Goal: Navigation & Orientation: Find specific page/section

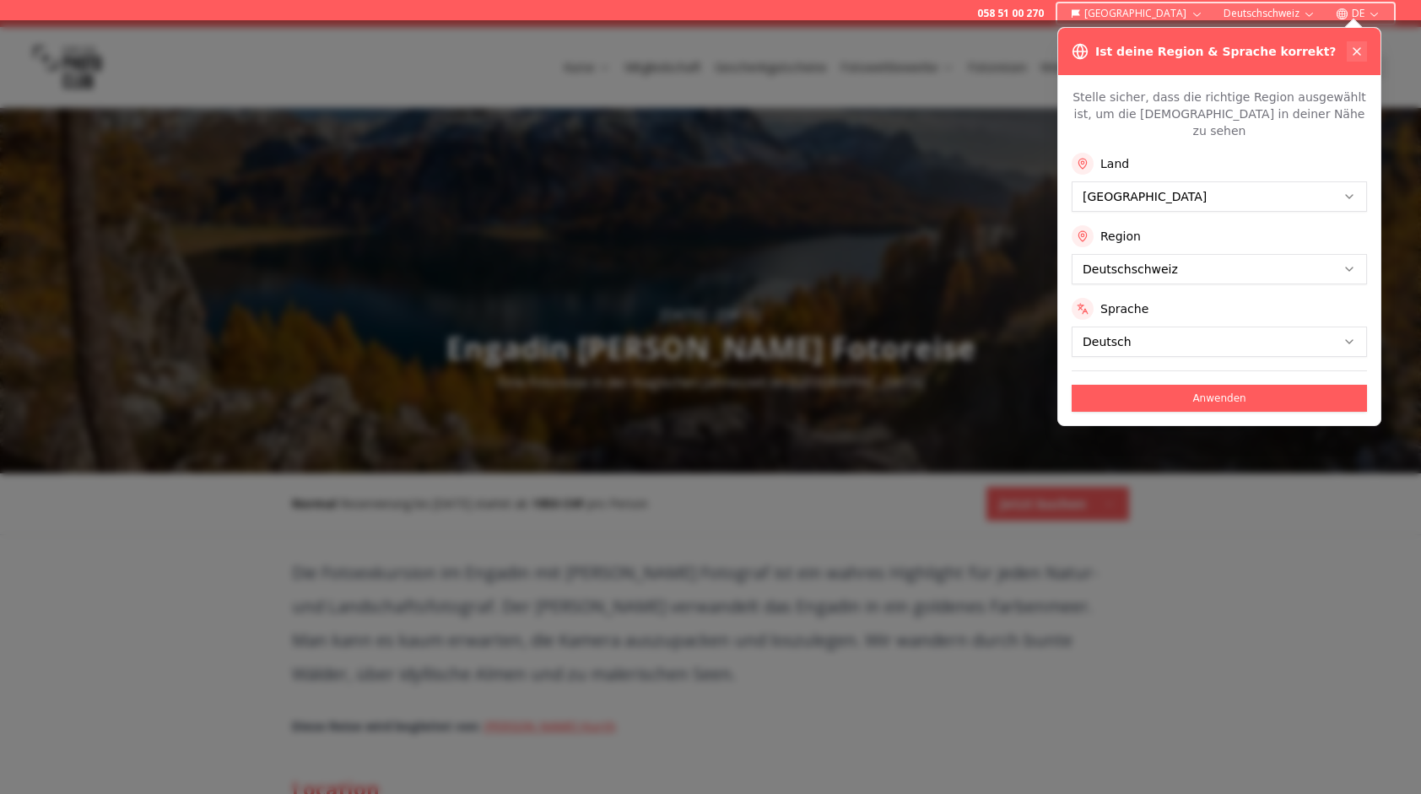
click at [1363, 51] on icon at bounding box center [1358, 52] width 14 height 14
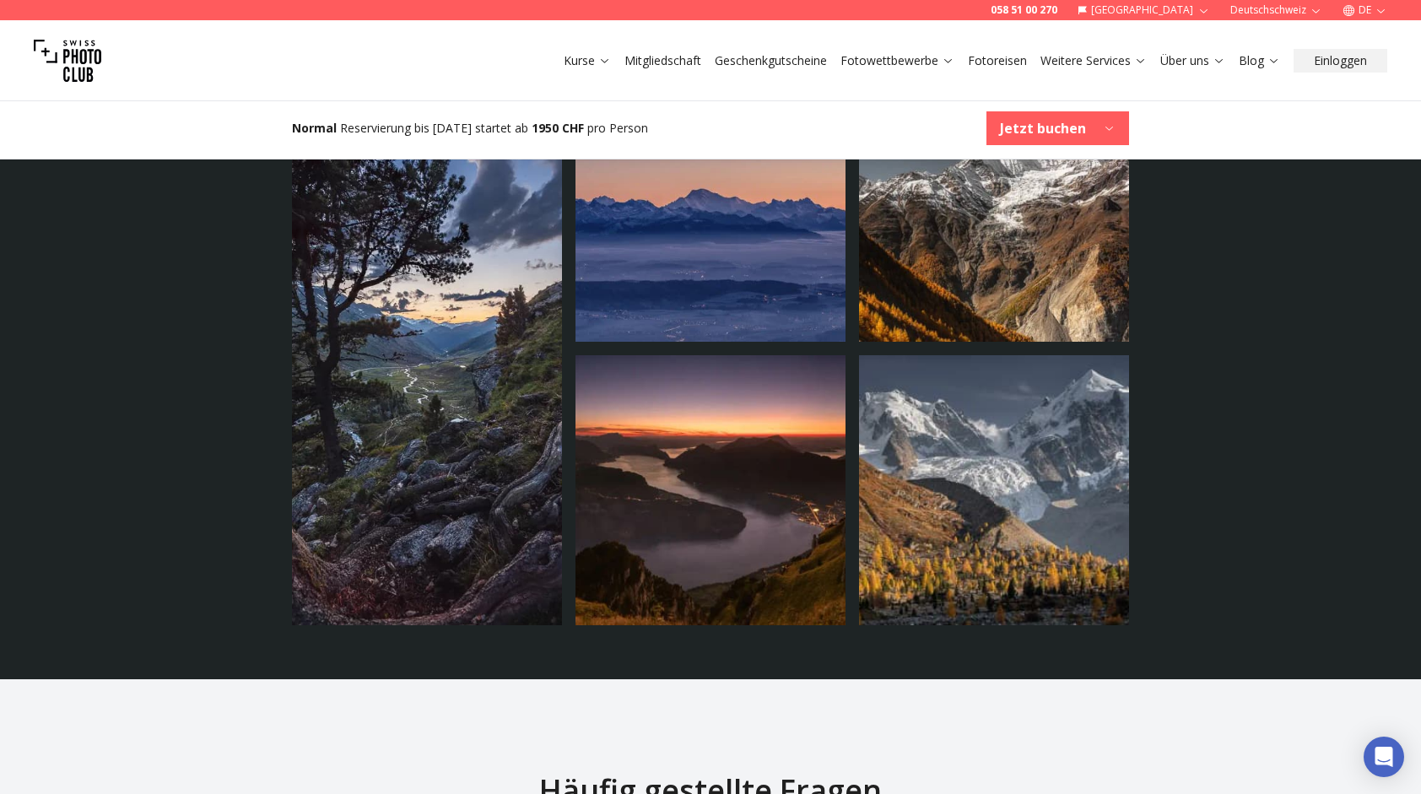
scroll to position [3251, 0]
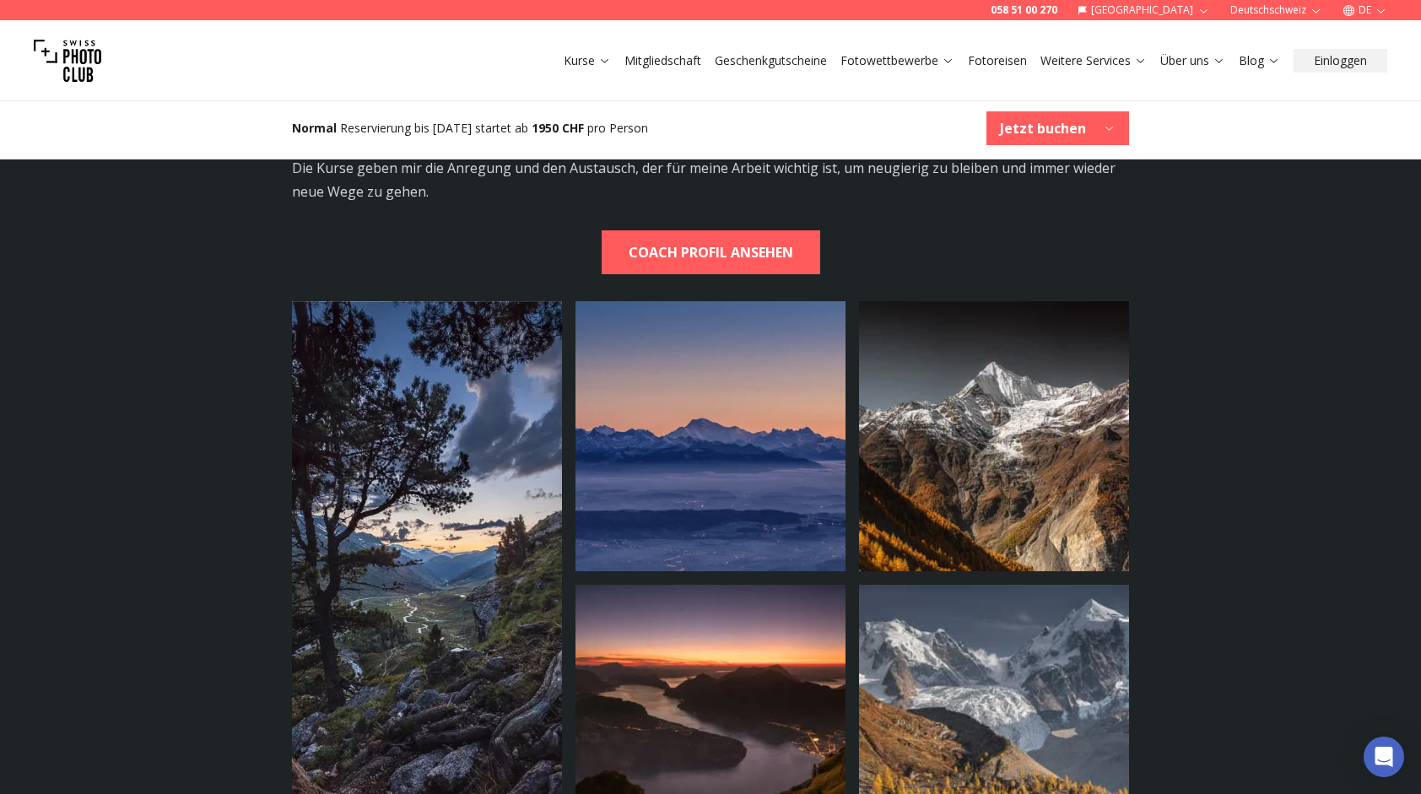
click at [687, 62] on link "Mitgliedschaft" at bounding box center [663, 60] width 77 height 17
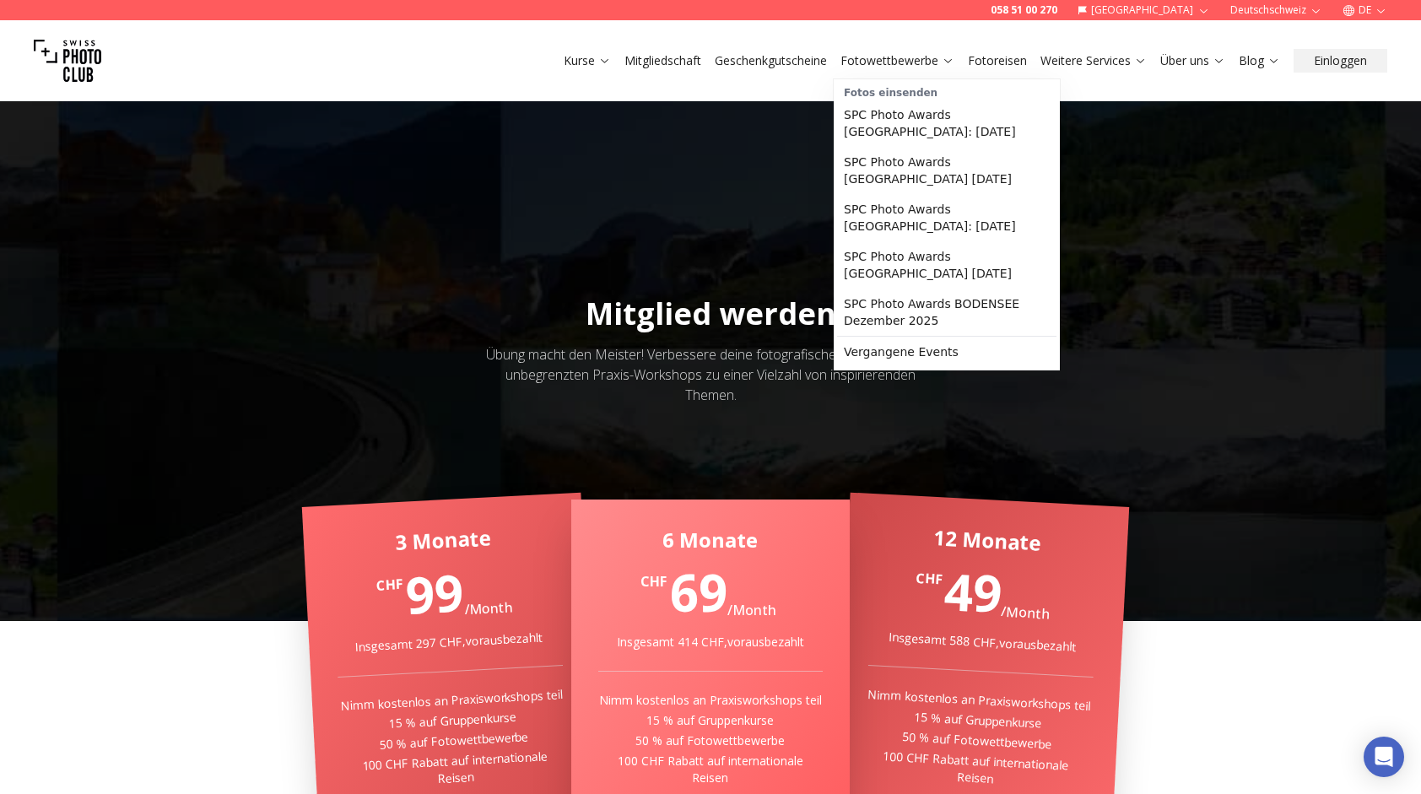
click at [876, 59] on link "Fotowettbewerbe" at bounding box center [898, 60] width 114 height 17
